Goal: Navigation & Orientation: Go to known website

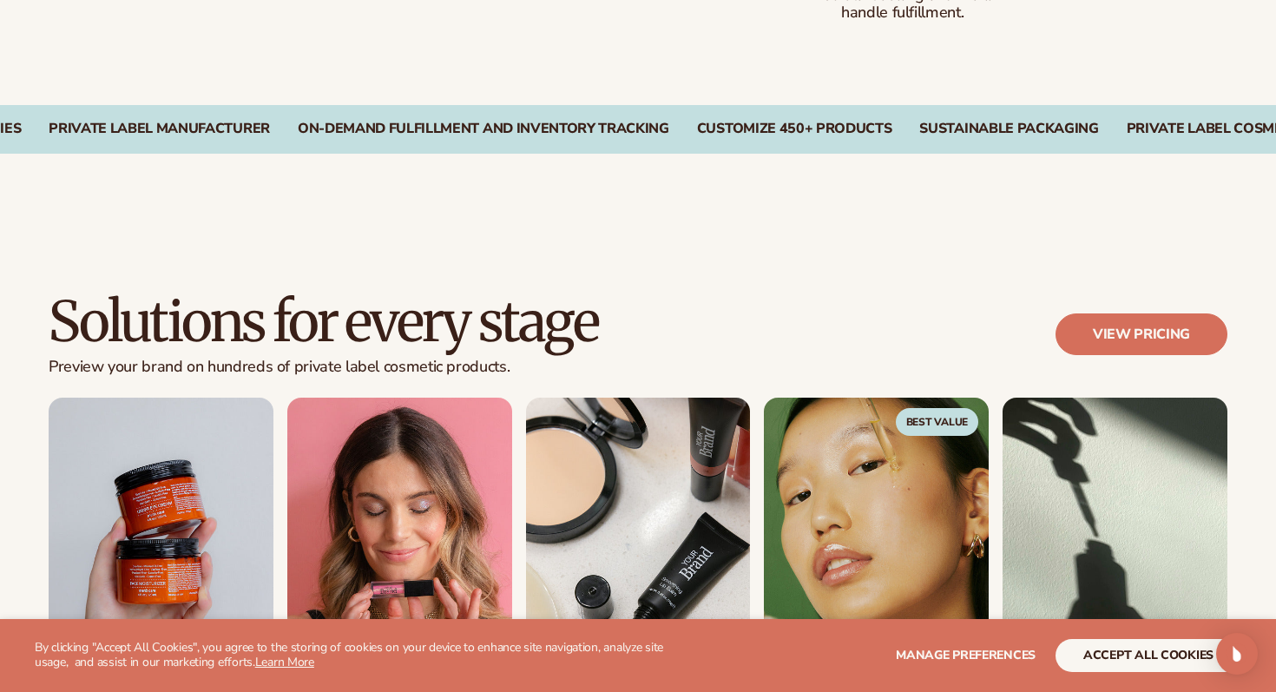
scroll to position [1522, 0]
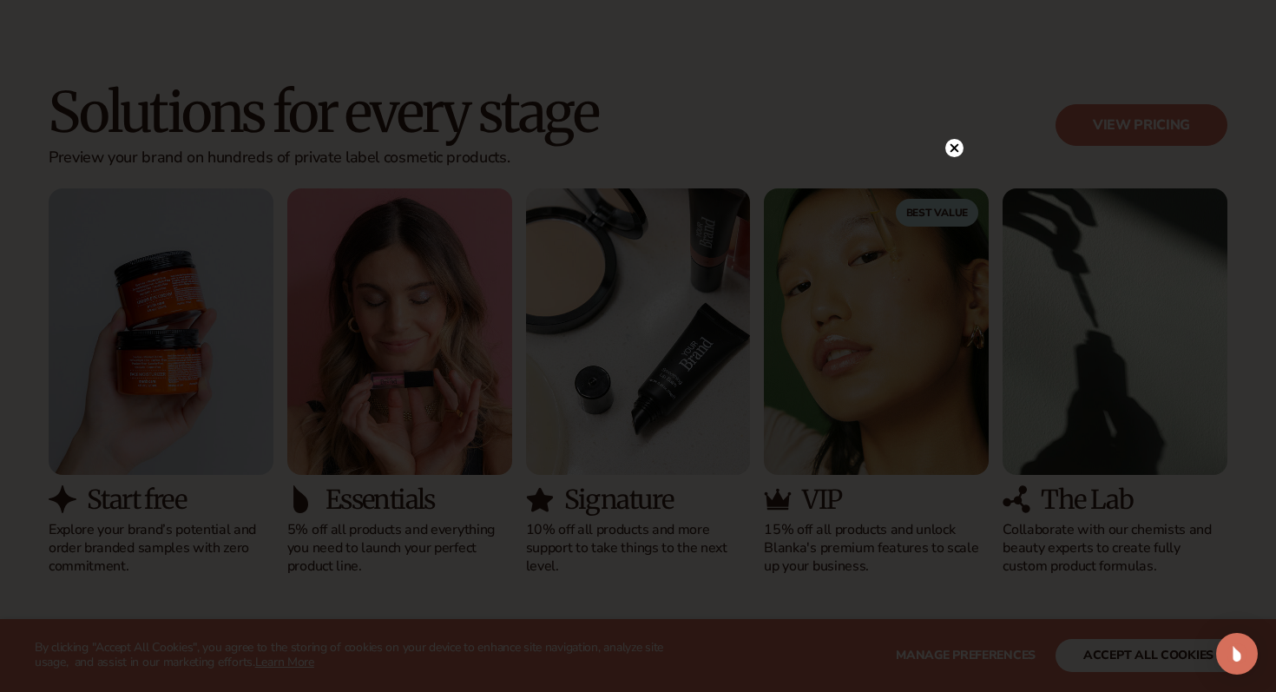
click at [953, 150] on circle at bounding box center [955, 148] width 18 height 18
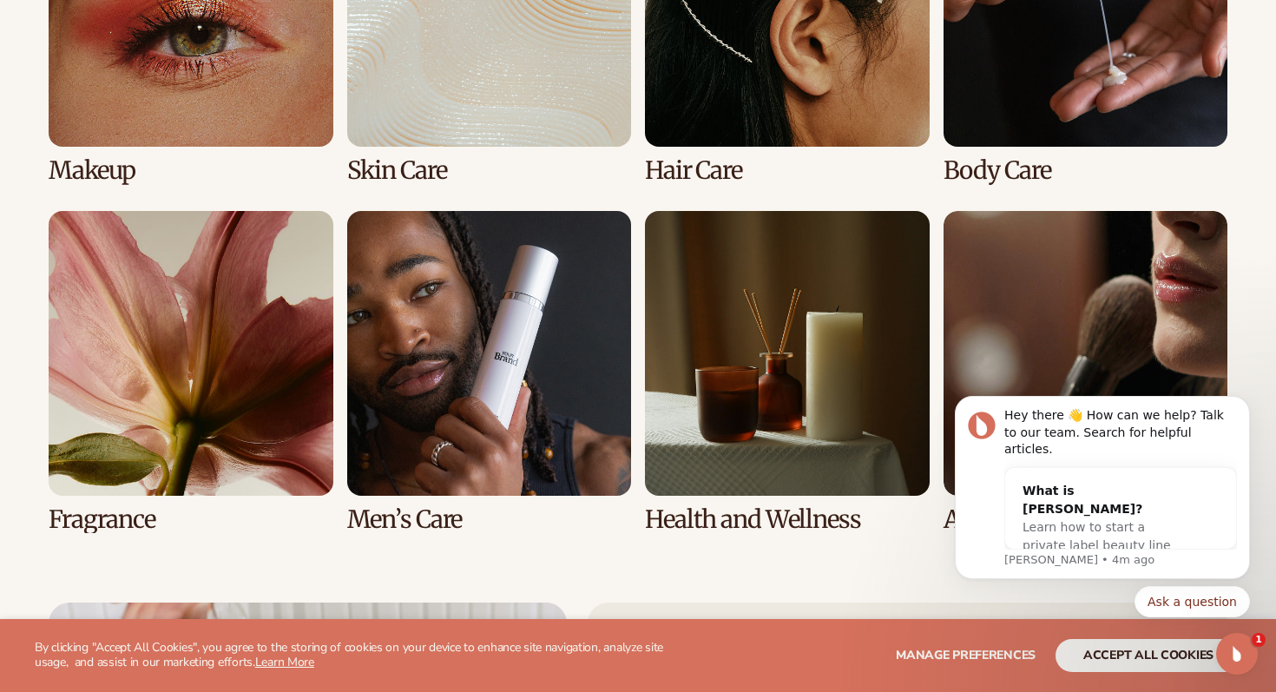
scroll to position [3554, 0]
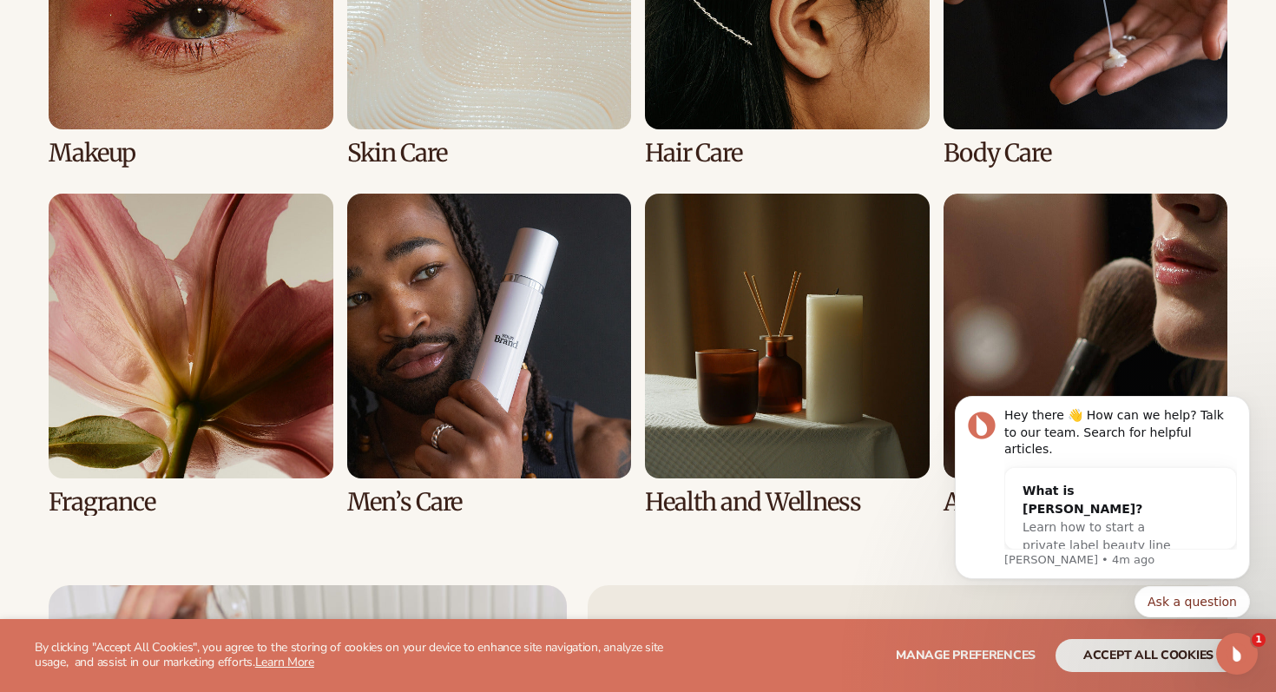
click at [544, 392] on link "6 / 8" at bounding box center [489, 354] width 285 height 321
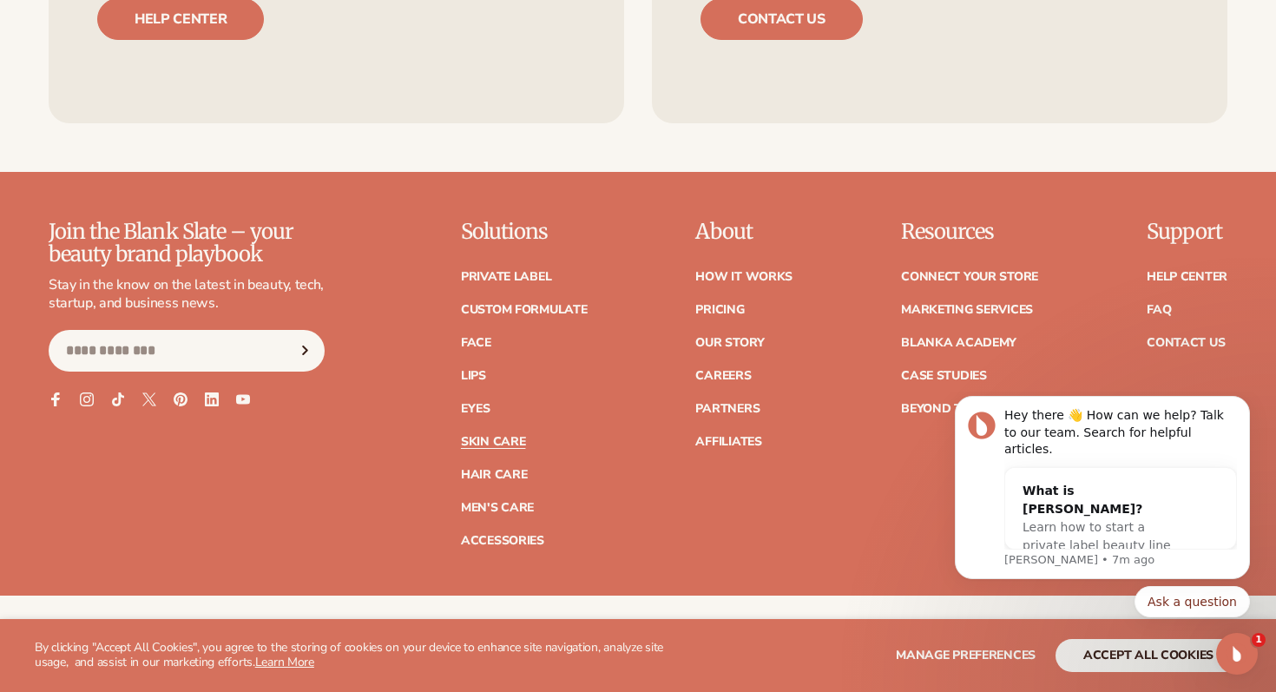
scroll to position [6984, 0]
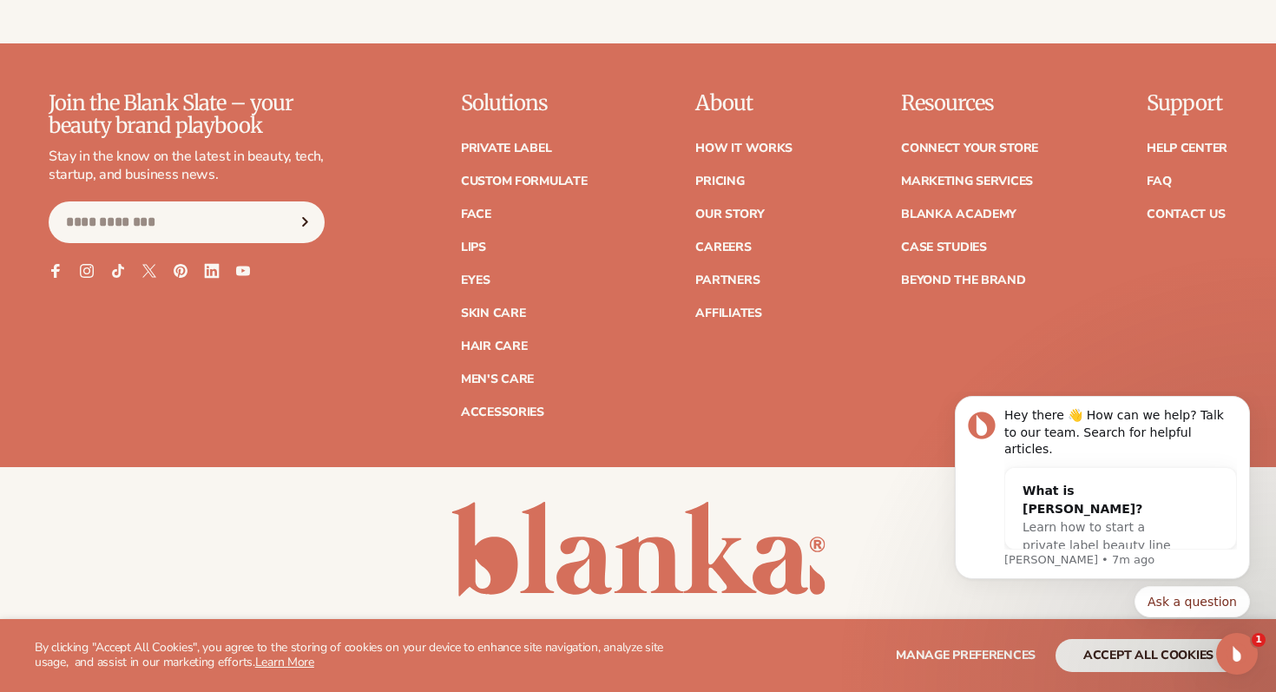
click at [208, 265] on icon at bounding box center [211, 270] width 15 height 15
